Goal: Task Accomplishment & Management: Use online tool/utility

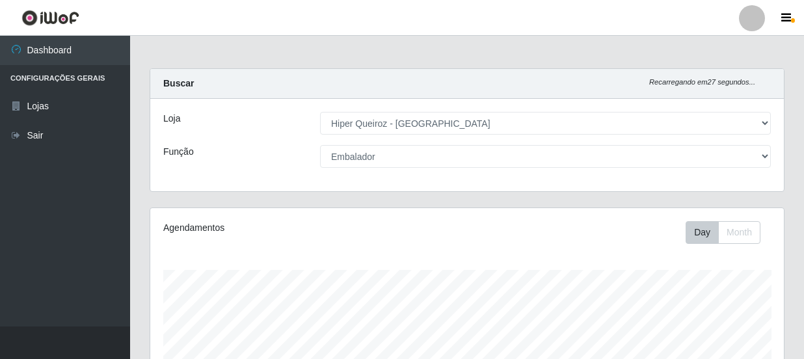
select select "513"
select select "1"
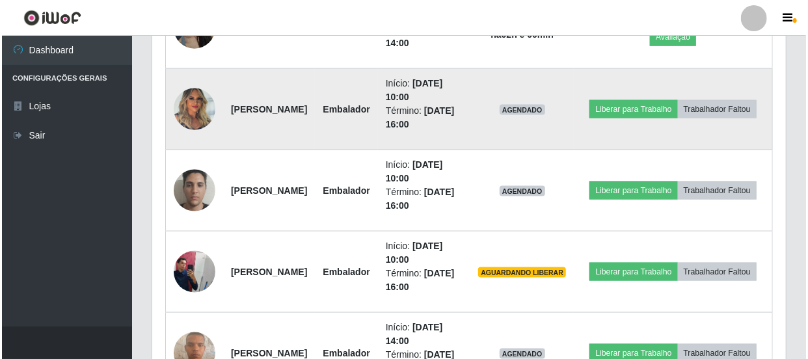
scroll to position [687, 0]
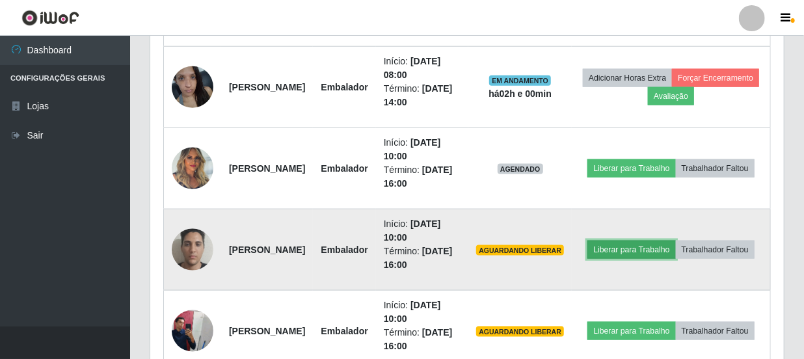
click at [675, 241] on button "Liberar para Trabalho" at bounding box center [632, 250] width 88 height 18
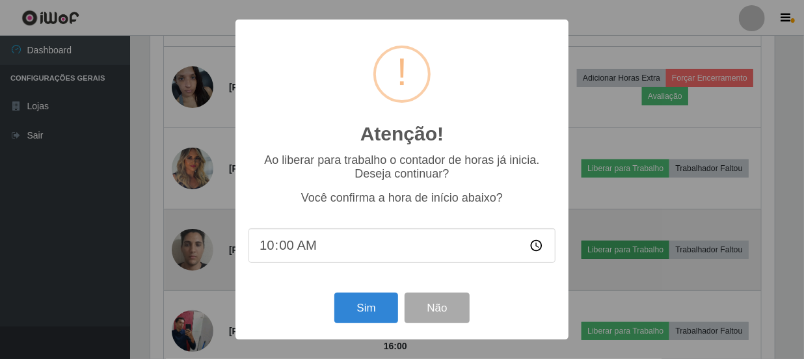
scroll to position [270, 628]
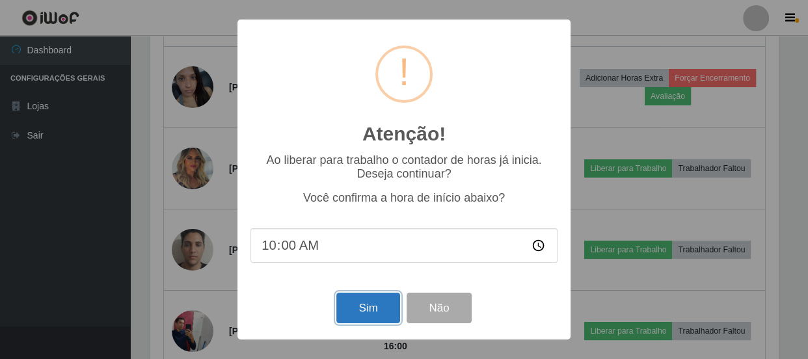
click at [373, 316] on button "Sim" at bounding box center [367, 308] width 63 height 31
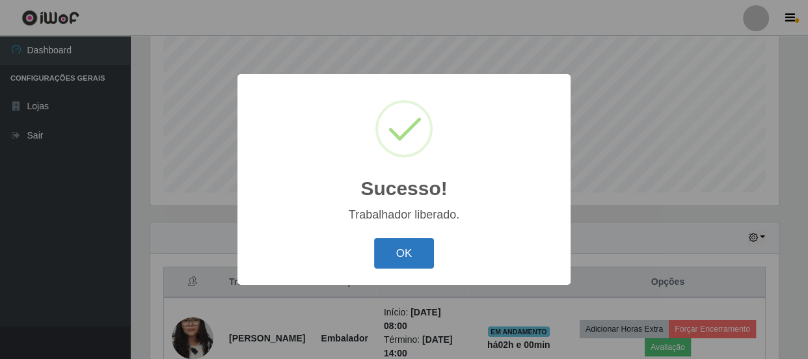
click at [412, 255] on button "OK" at bounding box center [404, 253] width 61 height 31
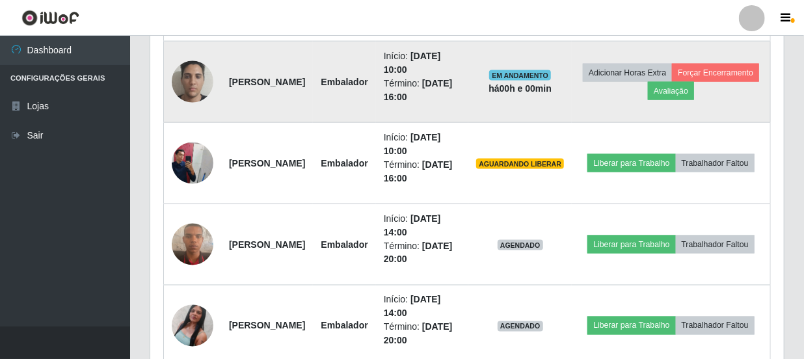
scroll to position [864, 0]
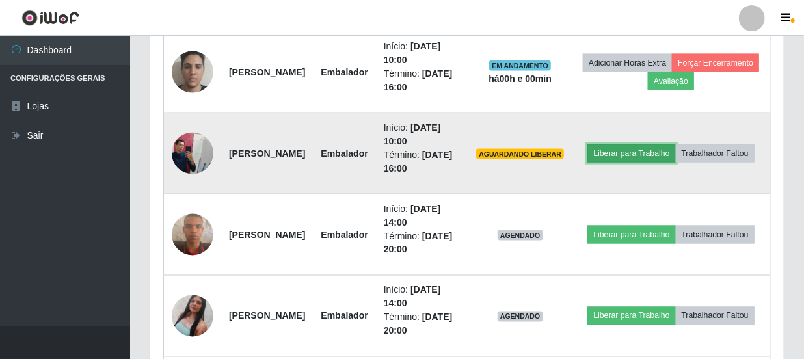
click at [659, 144] on button "Liberar para Trabalho" at bounding box center [632, 153] width 88 height 18
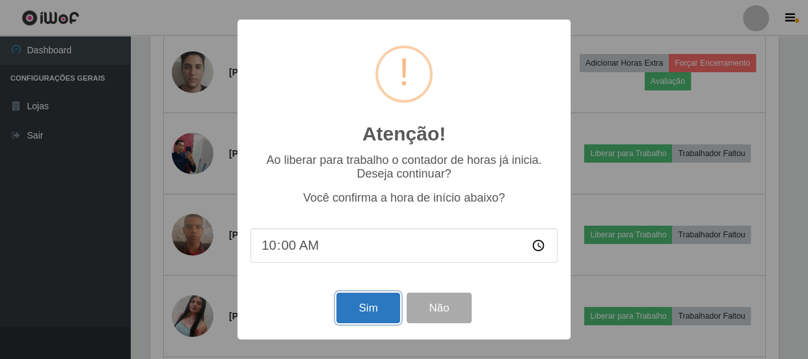
click at [361, 304] on button "Sim" at bounding box center [367, 308] width 63 height 31
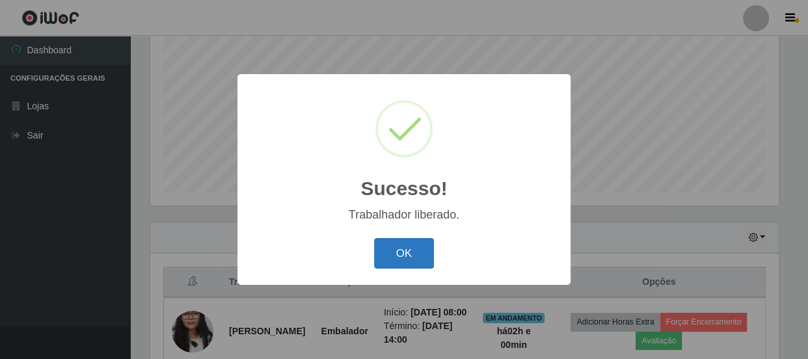
click at [402, 261] on button "OK" at bounding box center [404, 253] width 61 height 31
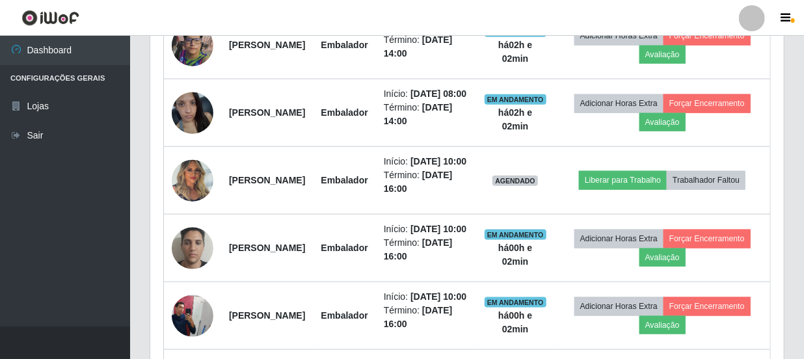
scroll to position [651, 0]
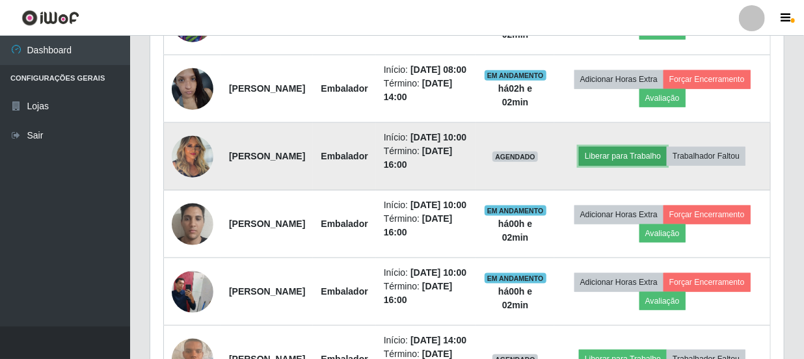
click at [665, 165] on button "Liberar para Trabalho" at bounding box center [623, 156] width 88 height 18
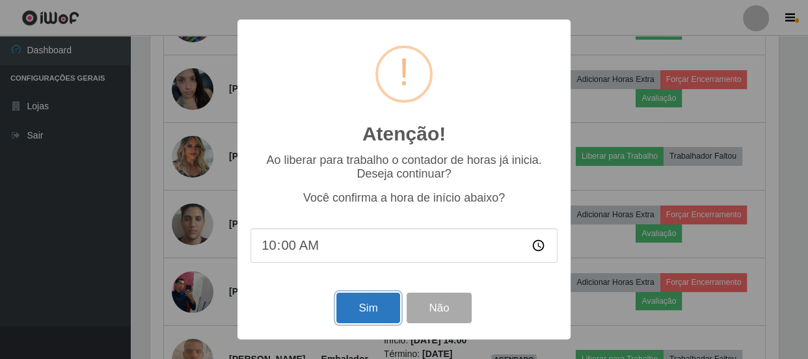
click at [378, 316] on button "Sim" at bounding box center [367, 308] width 63 height 31
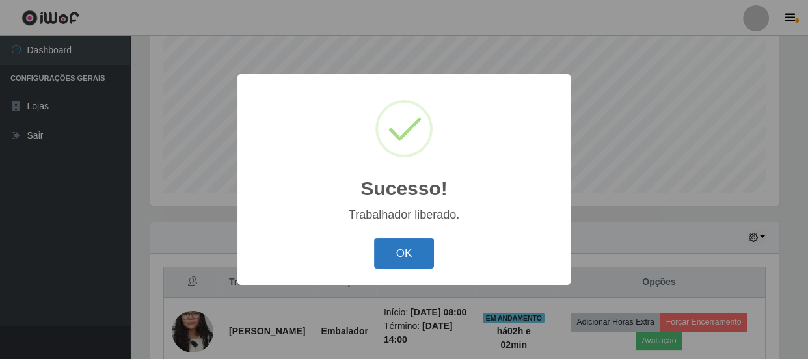
click at [410, 252] on button "OK" at bounding box center [404, 253] width 61 height 31
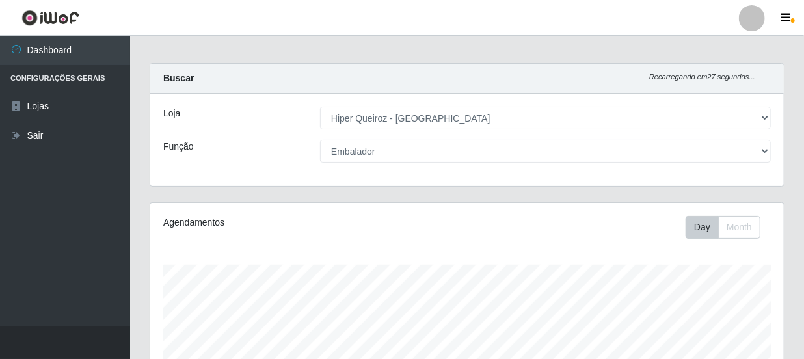
scroll to position [0, 0]
